Goal: Information Seeking & Learning: Find contact information

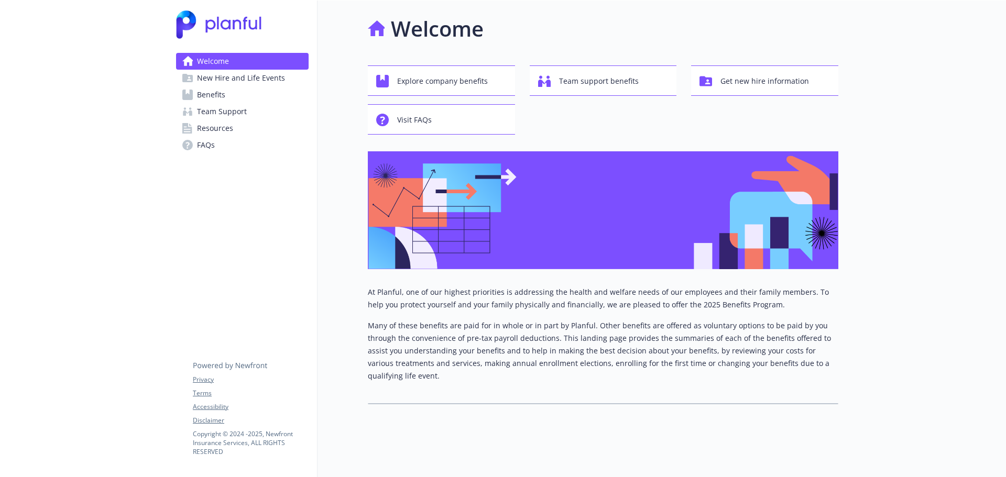
click at [225, 91] on link "Benefits" at bounding box center [242, 94] width 133 height 17
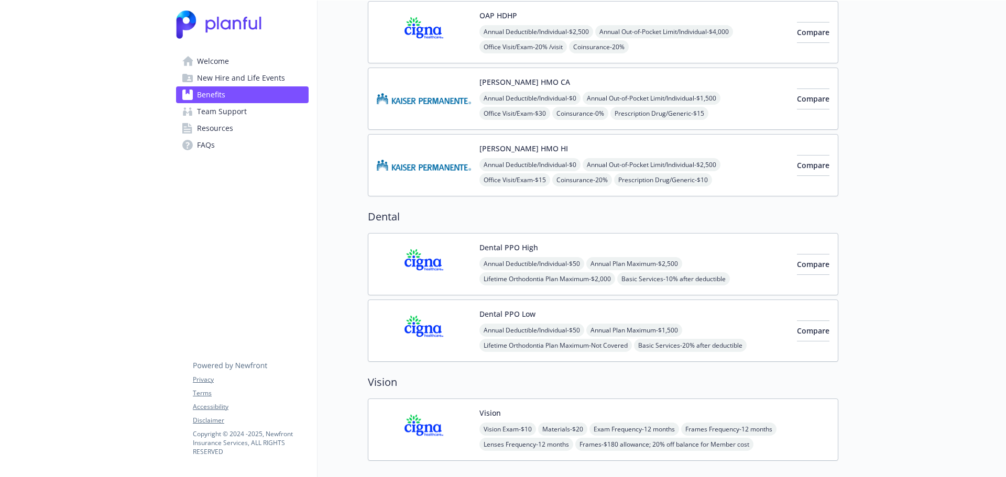
scroll to position [157, 0]
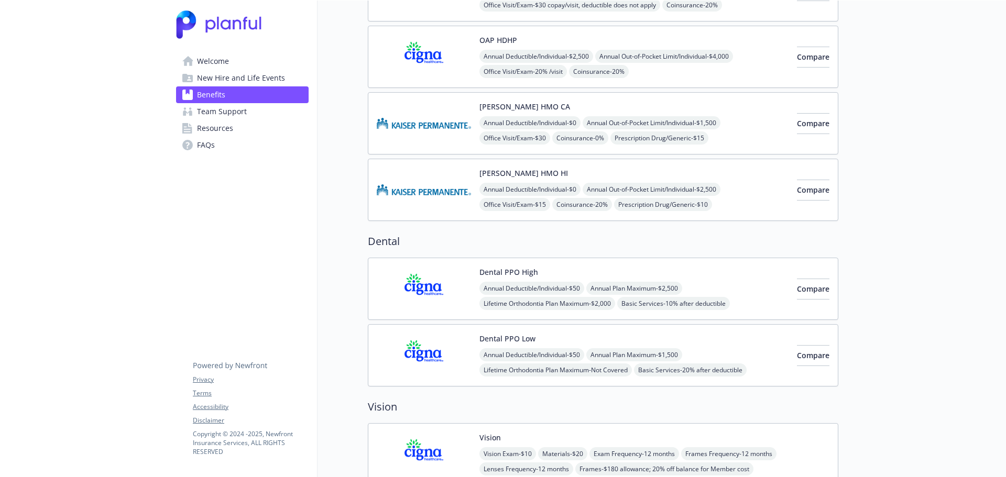
click at [624, 102] on div "[PERSON_NAME] HMO CA Annual Deductible/Individual - $0 Annual Out-of-Pocket Lim…" at bounding box center [633, 123] width 309 height 45
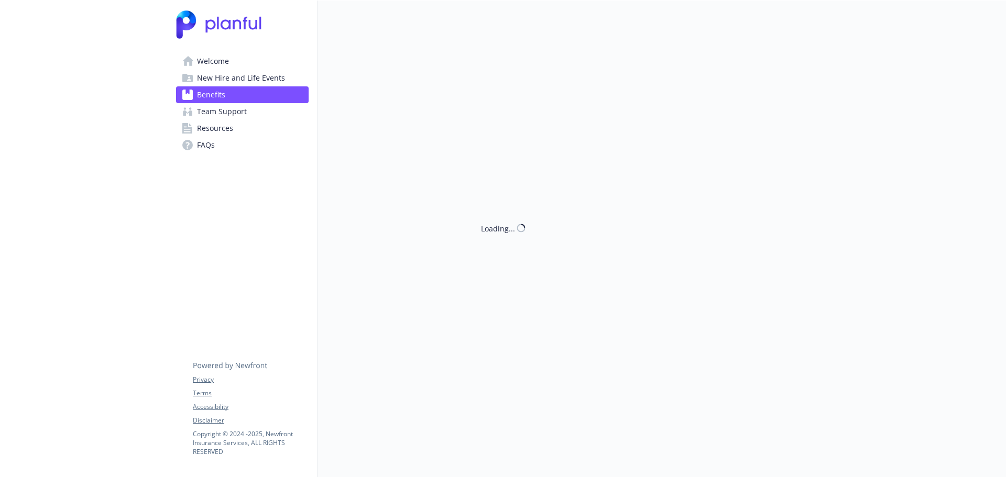
scroll to position [157, 0]
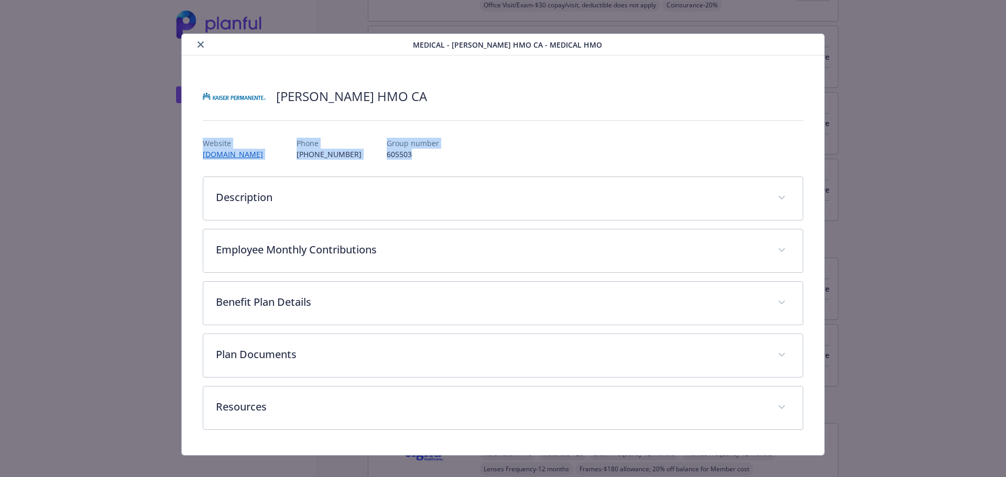
drag, startPoint x: 353, startPoint y: 155, endPoint x: 193, endPoint y: 136, distance: 160.4
click at [190, 146] on div "[PERSON_NAME] HMO CA Website [DOMAIN_NAME] Phone [PHONE_NUMBER] Group number 60…" at bounding box center [503, 256] width 643 height 400
copy div "Website [DOMAIN_NAME] Phone [PHONE_NUMBER] Group number 605503"
click at [233, 126] on div "details for plan Medical - Kaiser HMO CA - Medical HMO" at bounding box center [503, 120] width 601 height 17
click at [198, 42] on icon "close" at bounding box center [201, 44] width 6 height 6
